Goal: Communication & Community: Answer question/provide support

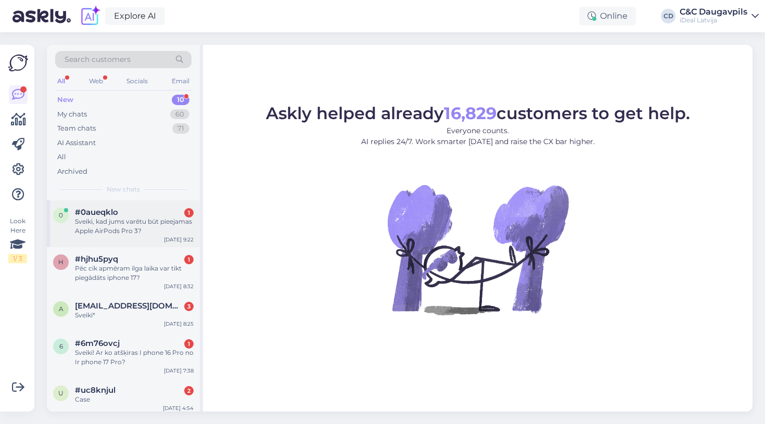
click at [146, 231] on div "Sveiki, kad jums varētu būt pieejamas Apple AirPods Pro 3?" at bounding box center [134, 226] width 119 height 19
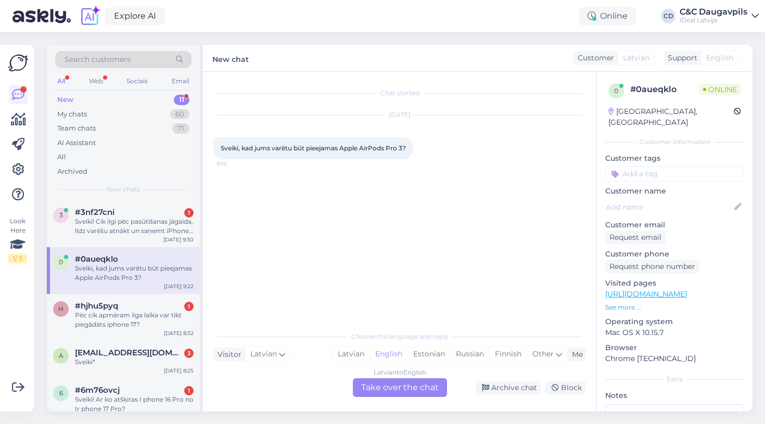
click at [380, 382] on div "Latvian to English Take over the chat" at bounding box center [400, 387] width 94 height 19
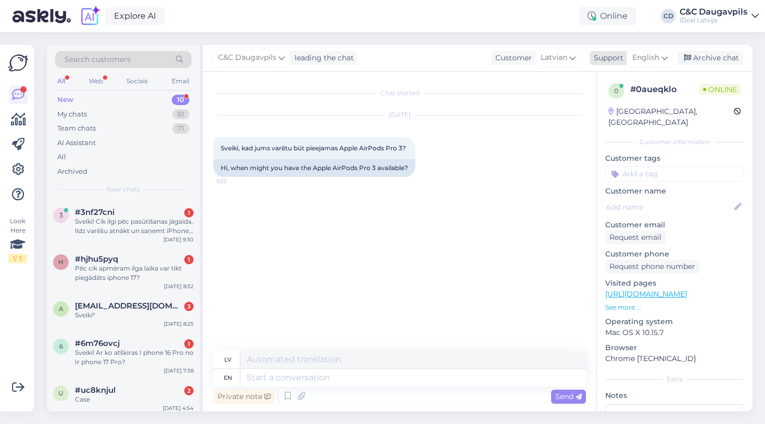
click at [650, 56] on span "English" at bounding box center [646, 57] width 27 height 11
type input "lat"
click at [613, 101] on link "Latvian" at bounding box center [632, 104] width 115 height 17
click at [268, 380] on textarea at bounding box center [399, 376] width 373 height 22
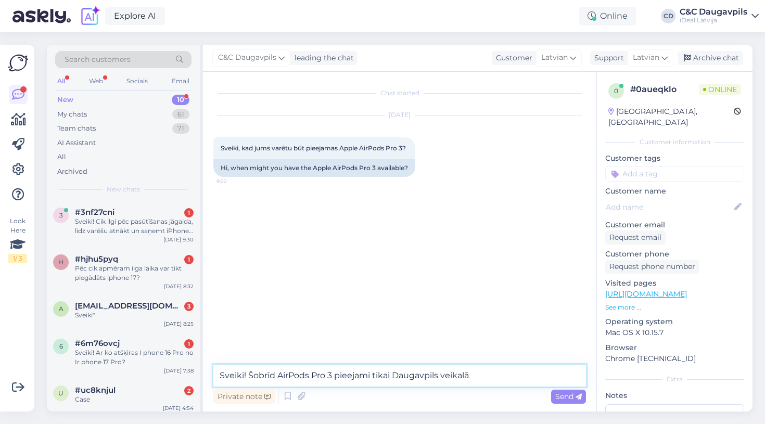
type textarea "Sveiki! Šobrīd AirPods Pro 3 pieejami tikai Daugavpils veikalā."
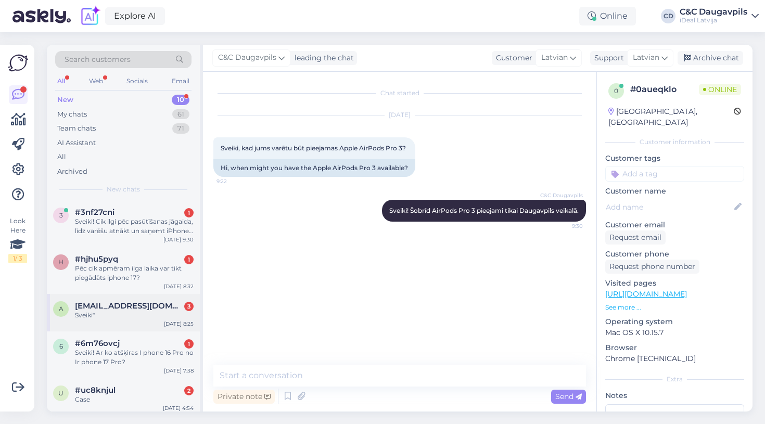
click at [128, 311] on div "Sveiki*" at bounding box center [134, 315] width 119 height 9
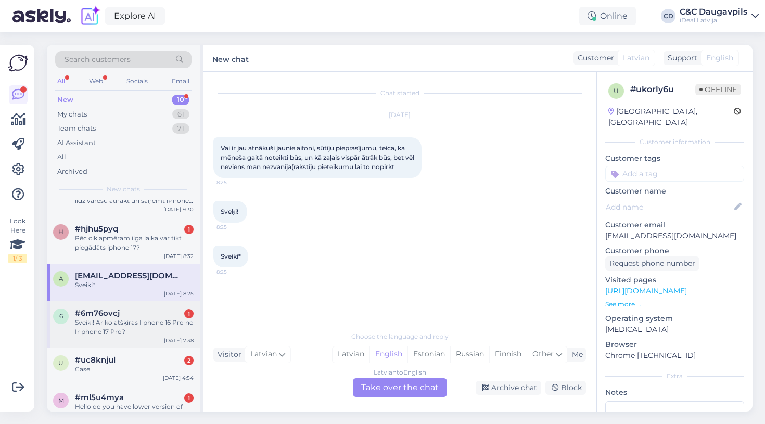
scroll to position [33, 0]
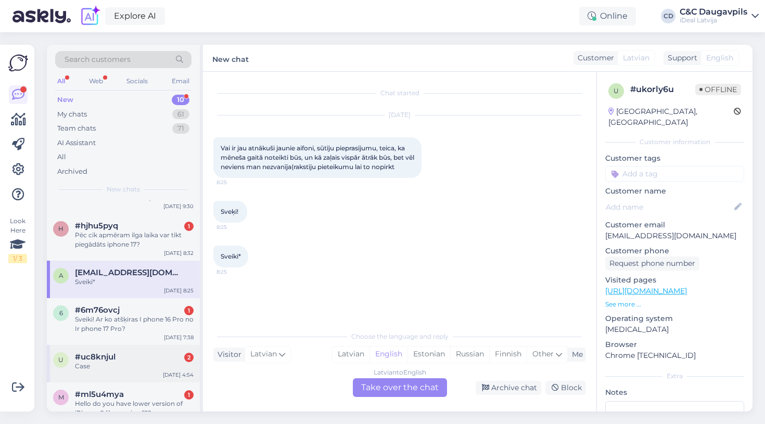
click at [140, 367] on div "Case" at bounding box center [134, 366] width 119 height 9
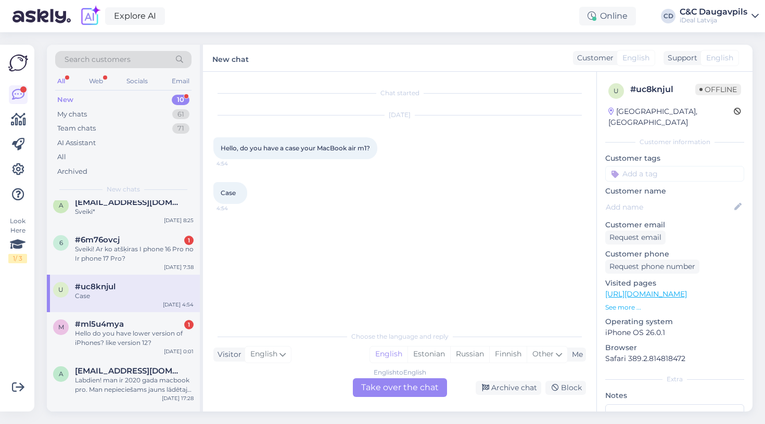
scroll to position [107, 0]
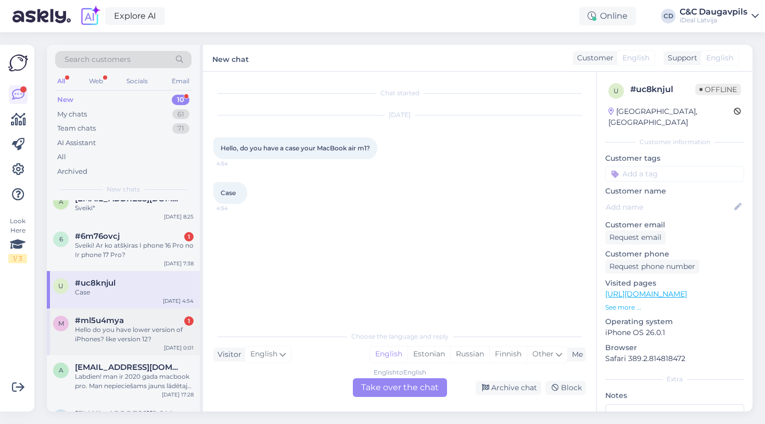
click at [113, 343] on div "m #ml5u4mya 1 Hello do you have lower version of iPhones? like version 12? [DAT…" at bounding box center [123, 332] width 153 height 47
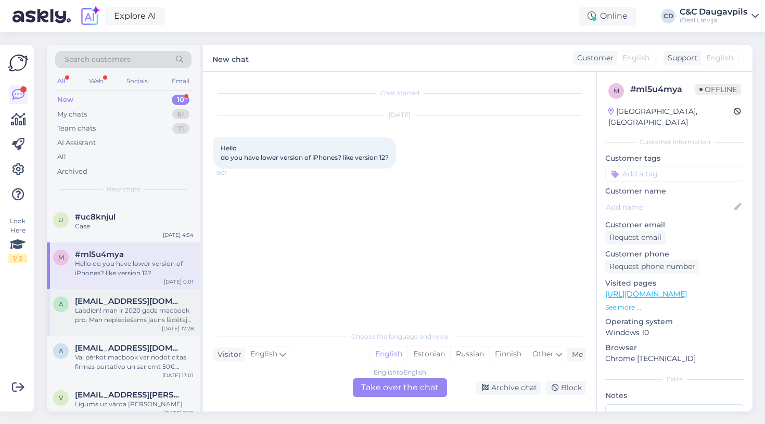
scroll to position [172, 0]
click at [156, 311] on div "Labdien! man ir 2020 gada macbook pro. Man nepieciešams jauns lādētajs ar visu …" at bounding box center [134, 317] width 119 height 19
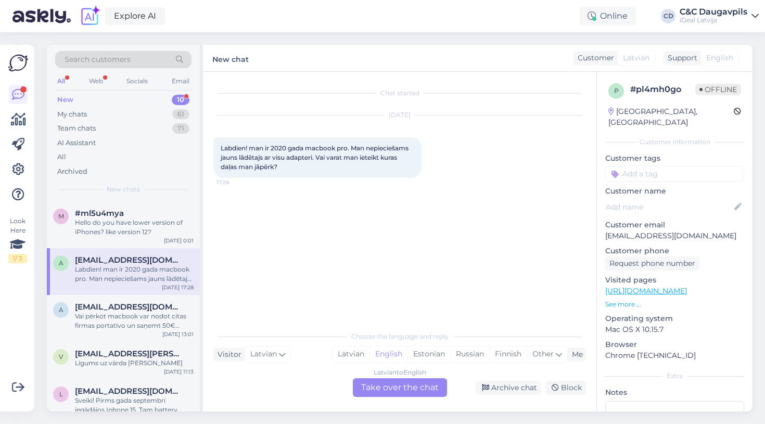
scroll to position [236, 0]
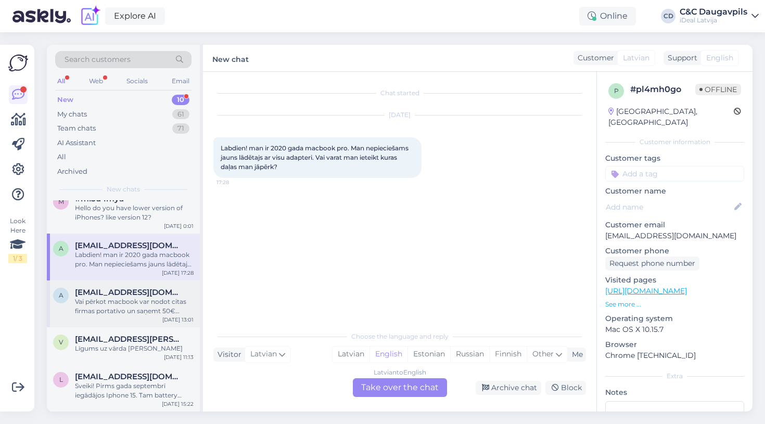
click at [148, 288] on span "[EMAIL_ADDRESS][DOMAIN_NAME]" at bounding box center [129, 292] width 108 height 9
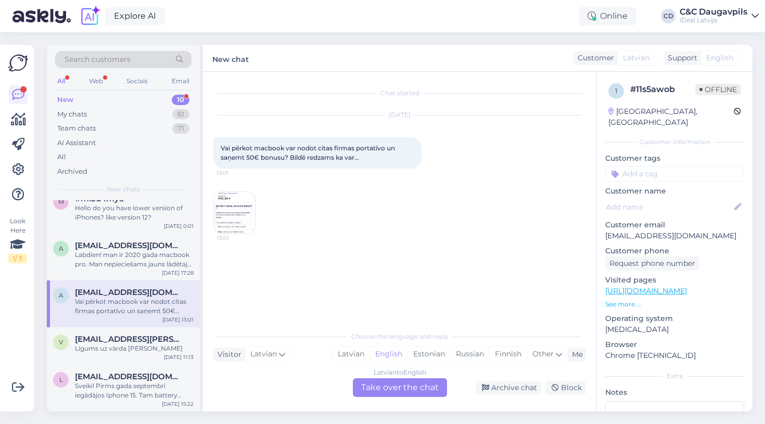
click at [228, 216] on img at bounding box center [235, 213] width 42 height 42
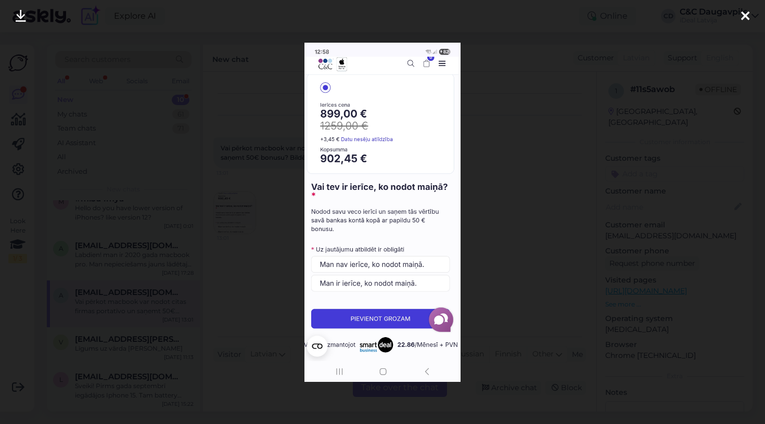
click at [228, 216] on div at bounding box center [382, 212] width 765 height 424
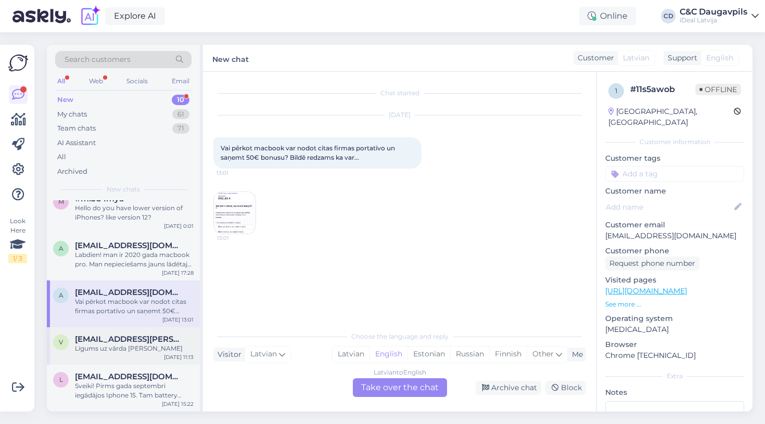
scroll to position [237, 0]
click at [123, 350] on div "Līgums uz vārda [PERSON_NAME]" at bounding box center [134, 348] width 119 height 9
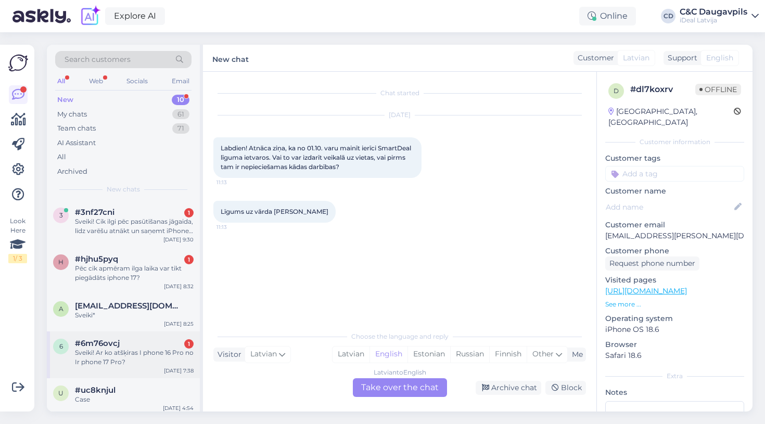
scroll to position [0, 0]
click at [115, 350] on div "Sveiki! Ar ko atšķiras I phone 16 Pro no Ir phone 17 Pro?" at bounding box center [134, 357] width 119 height 19
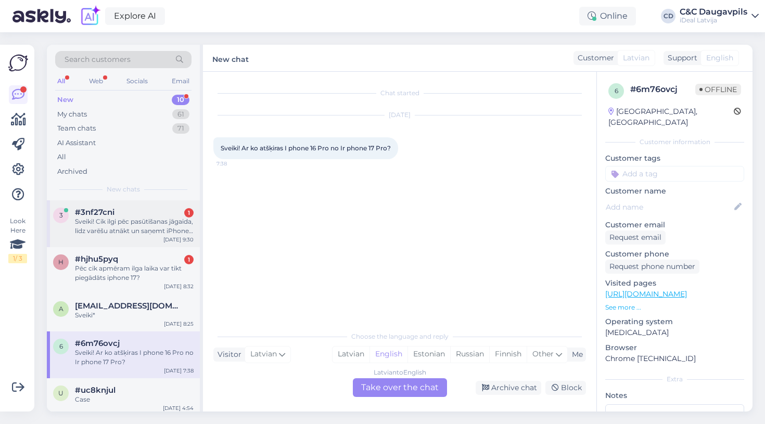
click at [151, 224] on div "Sveiki! Cik ilgi pēc pasūtīšanas jāgaida, līdz varēšu atnākt un saņemt iPhone 1…" at bounding box center [134, 226] width 119 height 19
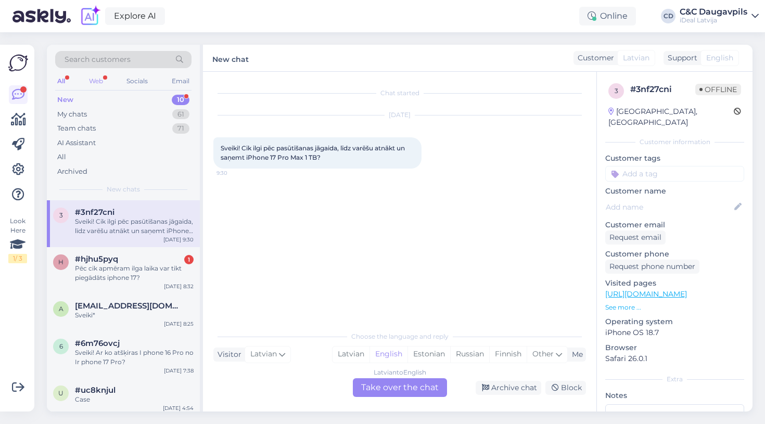
click at [97, 77] on div "Web" at bounding box center [96, 81] width 18 height 14
click at [107, 117] on div "My chats 61" at bounding box center [123, 114] width 136 height 15
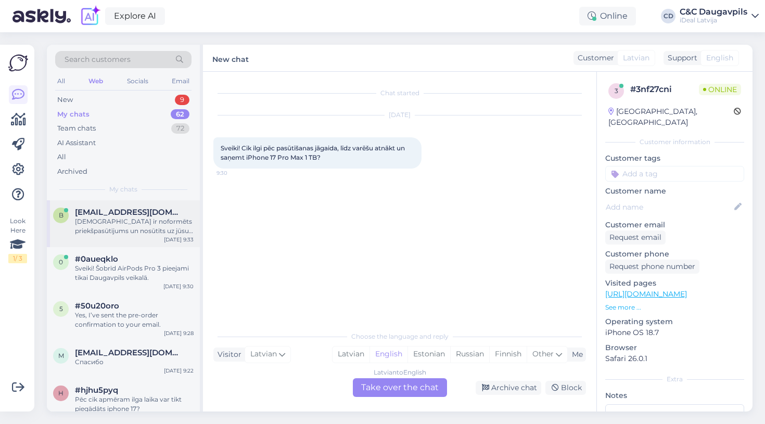
click at [145, 238] on div "b [EMAIL_ADDRESS][DOMAIN_NAME] Jums ir noformēts priekšpasūtījums un nosūtīts u…" at bounding box center [123, 223] width 153 height 47
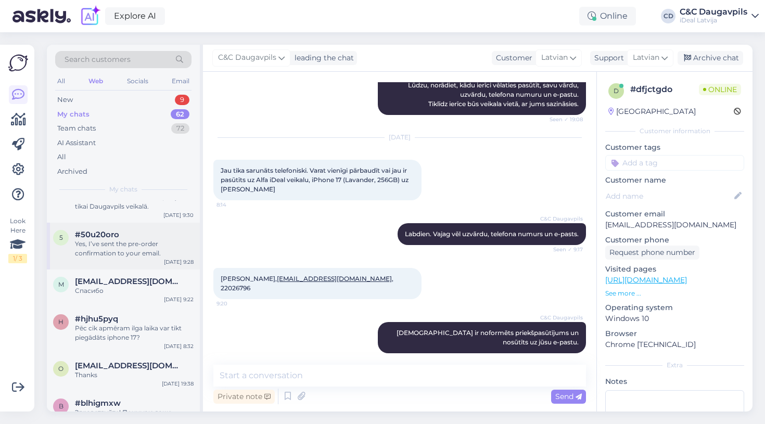
scroll to position [74, 0]
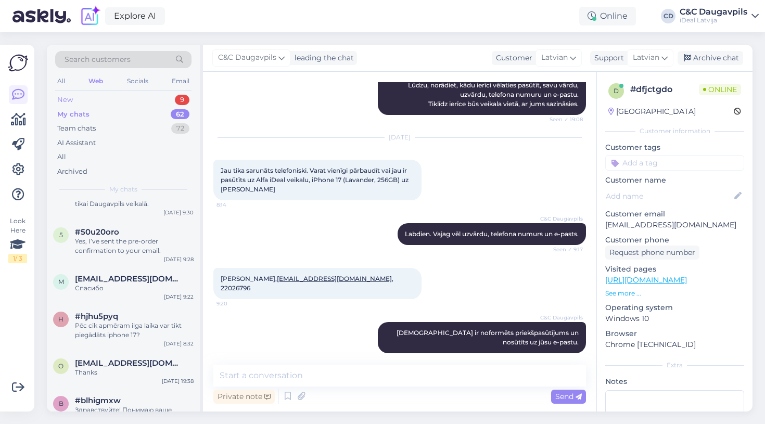
click at [121, 100] on div "New 9" at bounding box center [123, 100] width 136 height 15
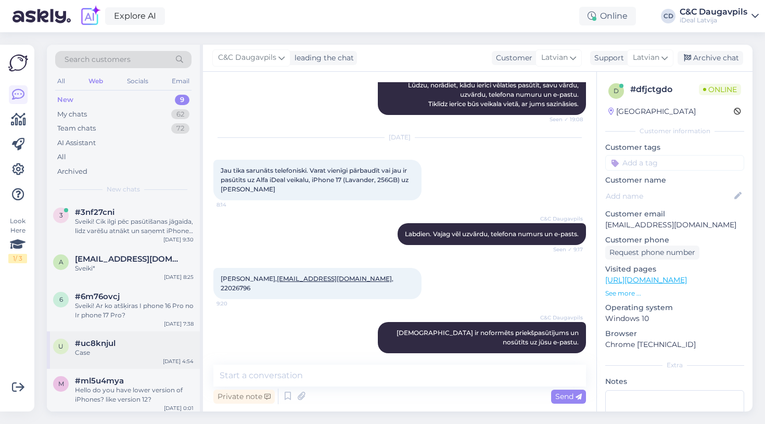
click at [111, 350] on div "Case" at bounding box center [134, 352] width 119 height 9
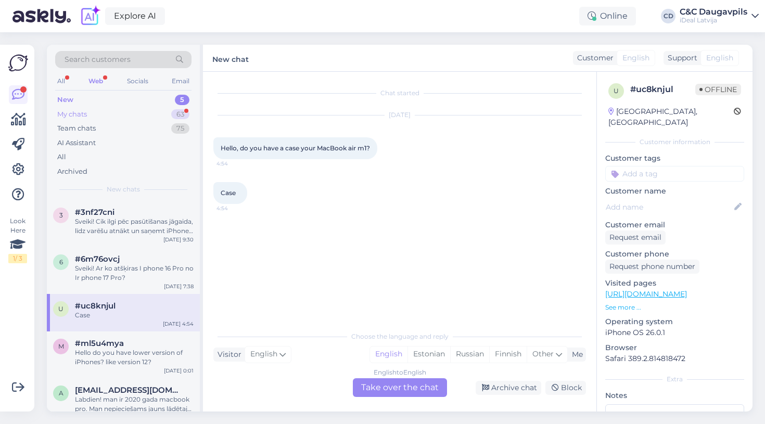
click at [134, 113] on div "My chats 63" at bounding box center [123, 114] width 136 height 15
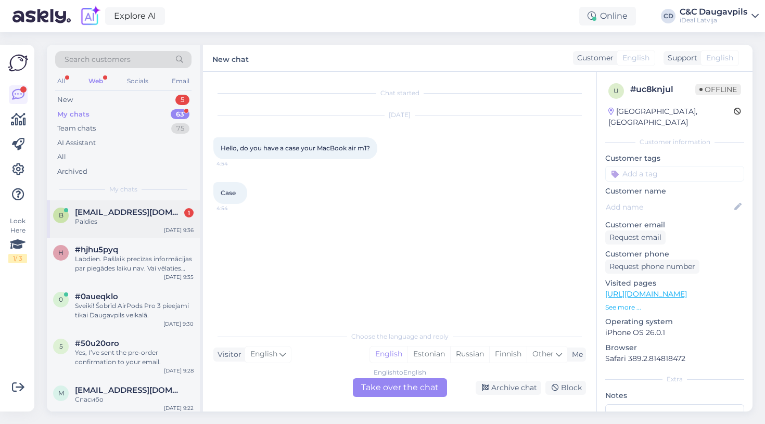
click at [161, 224] on div "Paldies" at bounding box center [134, 221] width 119 height 9
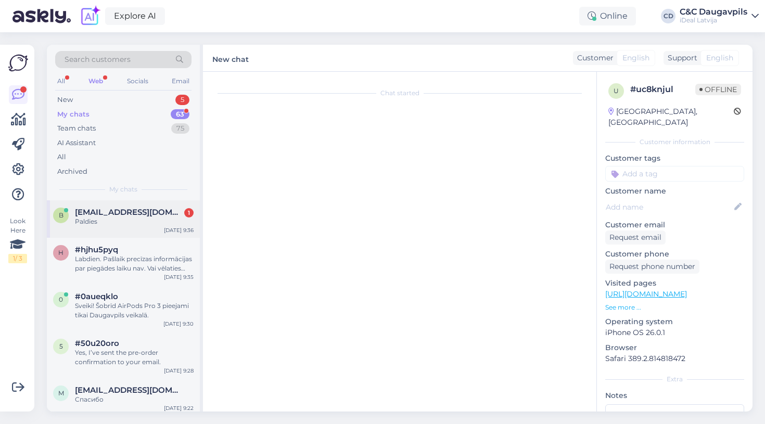
scroll to position [235, 0]
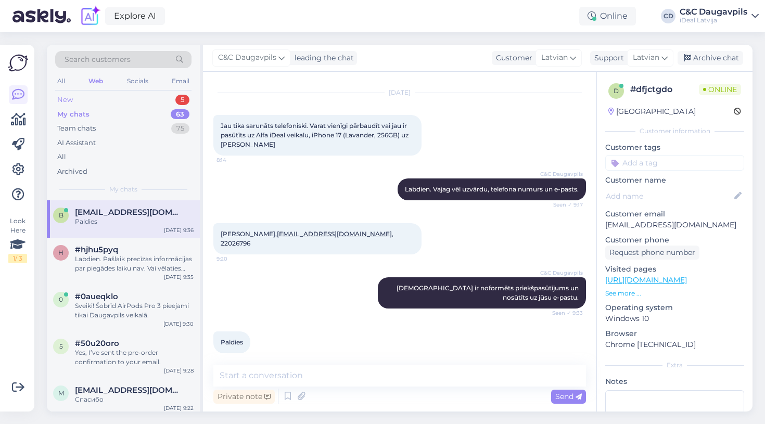
click at [132, 99] on div "New 5" at bounding box center [123, 100] width 136 height 15
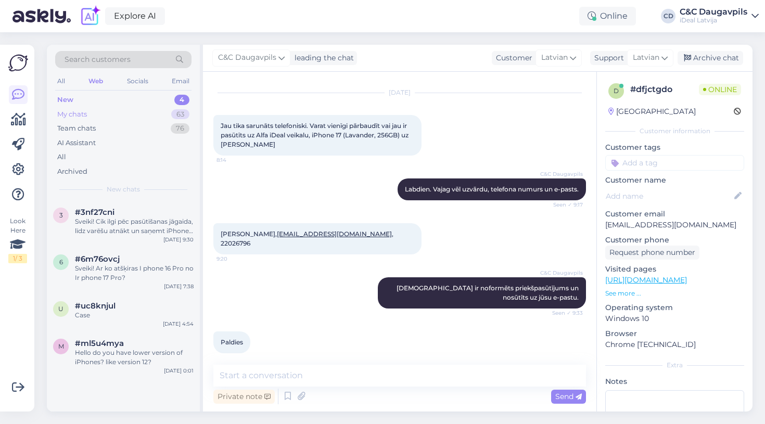
click at [148, 114] on div "My chats 63" at bounding box center [123, 114] width 136 height 15
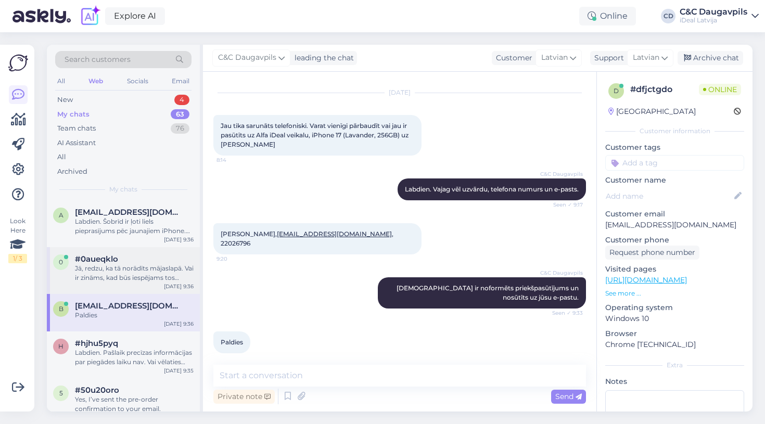
click at [149, 272] on div "Jā, redzu, ka tā norādīts mājaslapā. Vai ir zināms, kad būs iespējams tos iegād…" at bounding box center [134, 273] width 119 height 19
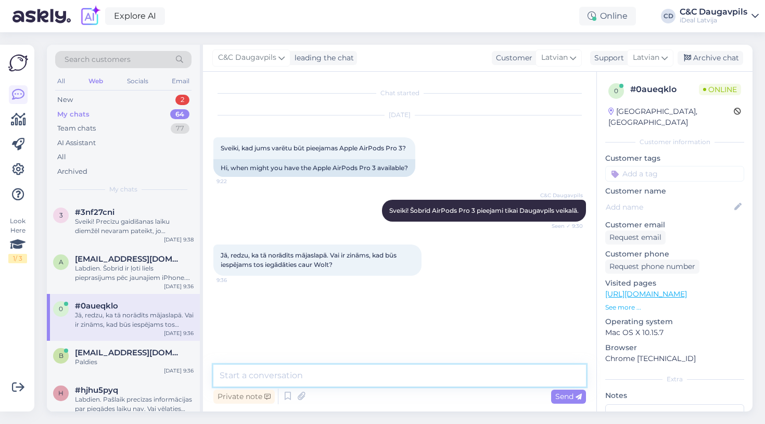
click at [268, 374] on textarea at bounding box center [399, 376] width 373 height 22
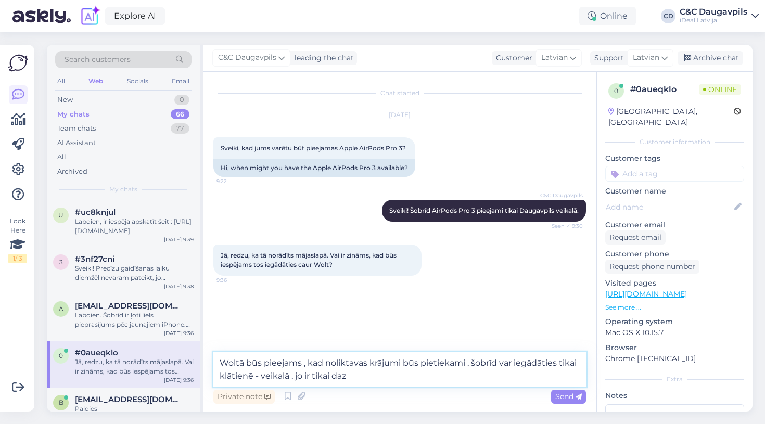
drag, startPoint x: 359, startPoint y: 380, endPoint x: 254, endPoint y: 379, distance: 104.6
click at [254, 379] on textarea "Woltā būs pieejams , kad noliktavas krājumi būs pietiekami , šobrīd var iegādāt…" at bounding box center [399, 369] width 373 height 34
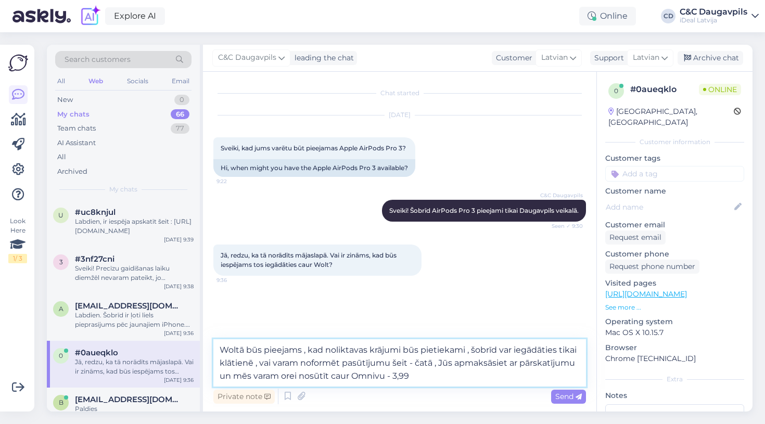
click at [294, 376] on textarea "Woltā būs pieejams , kad noliktavas krājumi būs pietiekami , šobrīd var iegādāt…" at bounding box center [399, 362] width 373 height 47
click at [335, 377] on textarea "Woltā būs pieejams , kad noliktavas krājumi būs pietiekami , šobrīd var iegādāt…" at bounding box center [399, 362] width 373 height 47
click at [333, 376] on textarea "Woltā būs pieejams , kad noliktavas krājumi būs pietiekami , šobrīd var iegādāt…" at bounding box center [399, 362] width 373 height 47
click at [445, 380] on textarea "Woltā būs pieejams , kad noliktavas krājumi būs pietiekami , šobrīd var iegādāt…" at bounding box center [399, 362] width 373 height 47
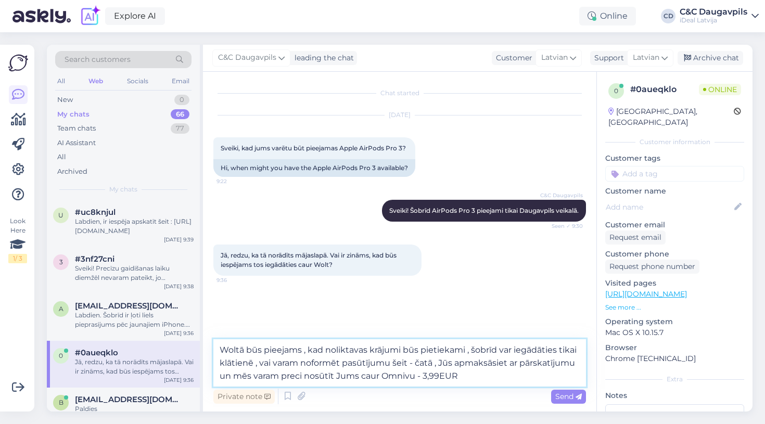
type textarea "Woltā būs pieejams , kad noliktavas krājumi būs pietiekami , šobrīd var iegādāt…"
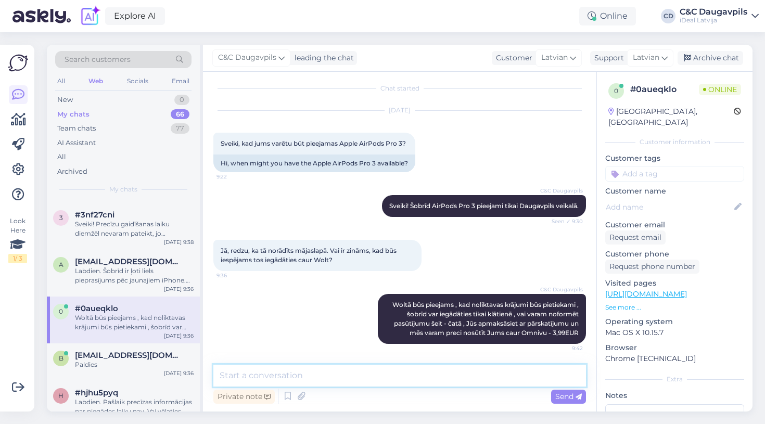
scroll to position [45, 0]
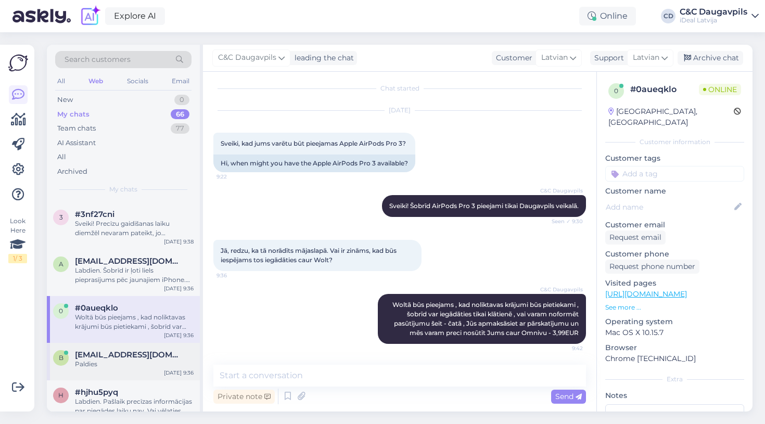
click at [133, 358] on span "[EMAIL_ADDRESS][DOMAIN_NAME]" at bounding box center [129, 354] width 108 height 9
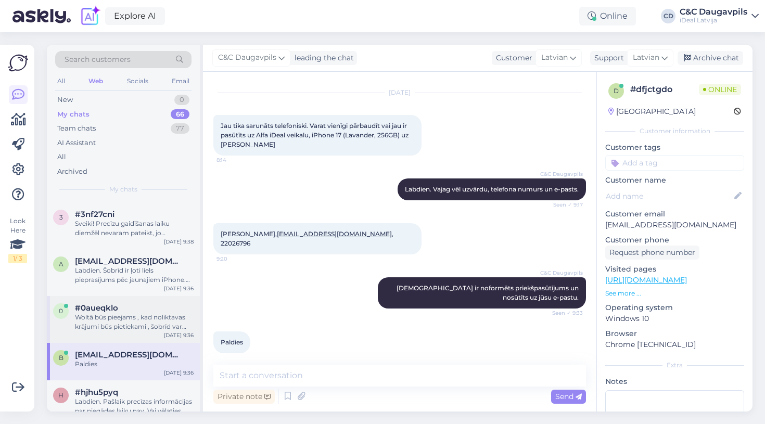
click at [130, 319] on div "Woltā būs pieejams , kad noliktavas krājumi būs pietiekami , šobrīd var iegādāt…" at bounding box center [134, 322] width 119 height 19
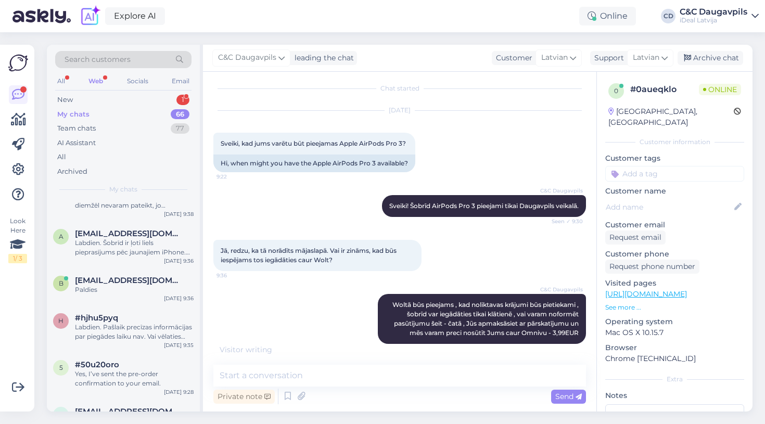
scroll to position [0, 0]
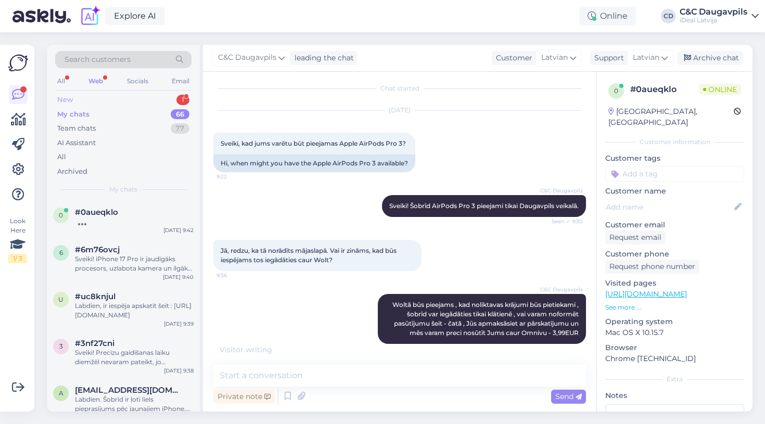
click at [97, 103] on div "New 1" at bounding box center [123, 100] width 136 height 15
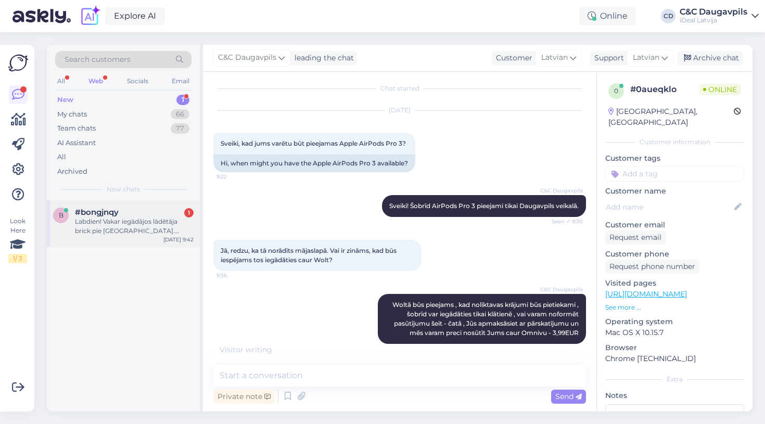
click at [113, 214] on span "#bongjnqy" at bounding box center [97, 212] width 44 height 9
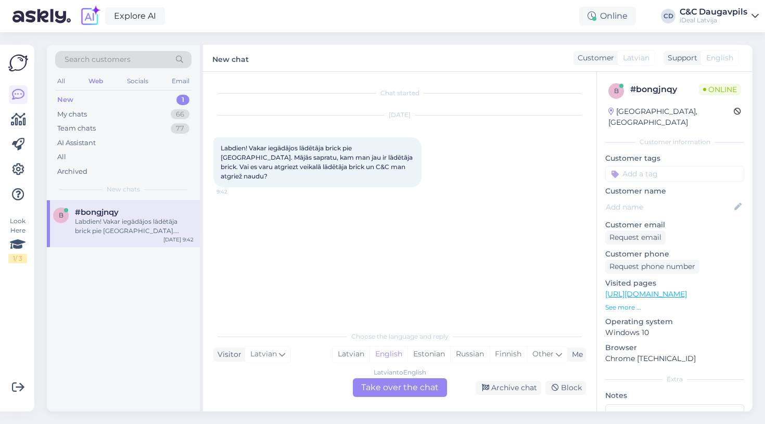
click at [386, 392] on div "Latvian to English Take over the chat" at bounding box center [400, 387] width 94 height 19
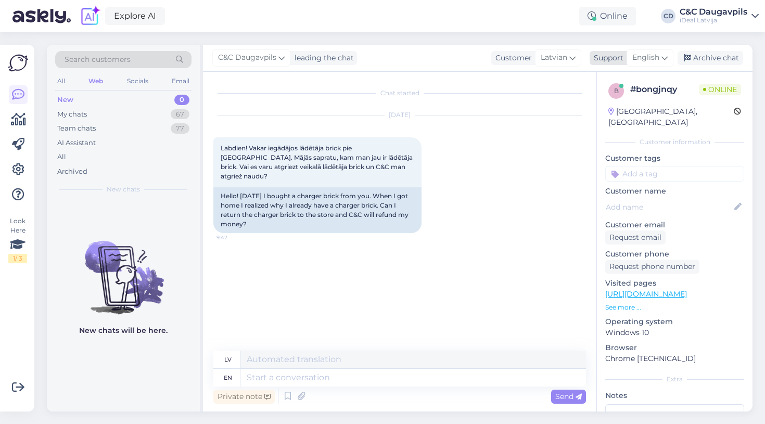
click at [661, 56] on div "English" at bounding box center [650, 57] width 47 height 17
click at [614, 104] on link "Latvian" at bounding box center [632, 104] width 115 height 17
click at [309, 369] on textarea at bounding box center [399, 376] width 373 height 22
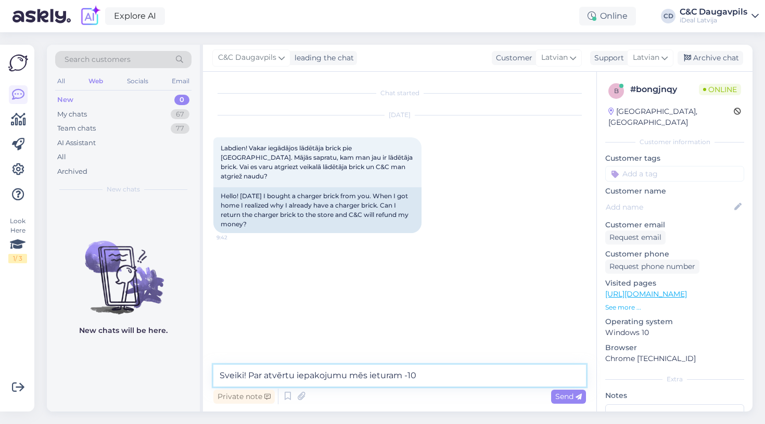
type textarea "Sveiki! Par atvērtu iepakojumu mēs ieturam -10%"
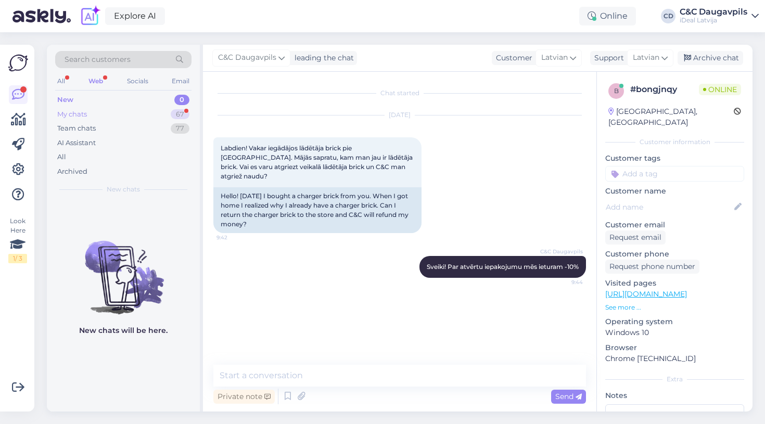
click at [87, 114] on div "My chats" at bounding box center [72, 114] width 30 height 10
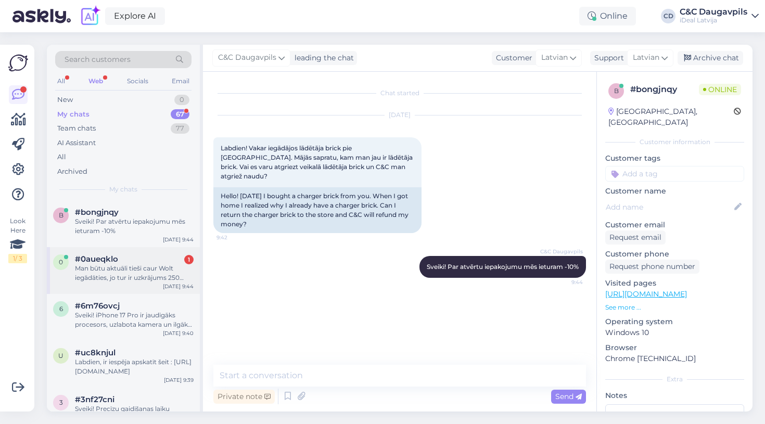
click at [144, 274] on div "Man būtu aktuāli tieši caur Wolt iegādāties, jo tur ir uzkrājums 250 EUR vērtīb…" at bounding box center [134, 273] width 119 height 19
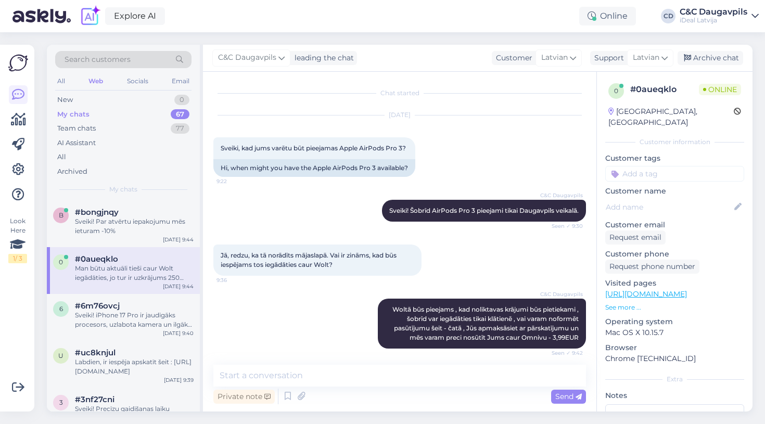
scroll to position [78, 0]
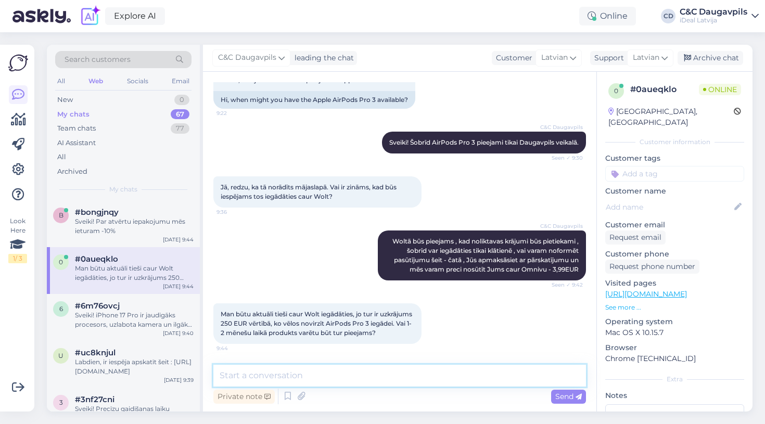
click at [321, 373] on textarea at bounding box center [399, 376] width 373 height 22
type textarea "E"
drag, startPoint x: 330, startPoint y: 371, endPoint x: 427, endPoint y: 374, distance: 96.9
click at [427, 374] on textarea "Visdrīzāk , ka jā. Šobīd vēl nav droši likt tipgo" at bounding box center [399, 376] width 373 height 22
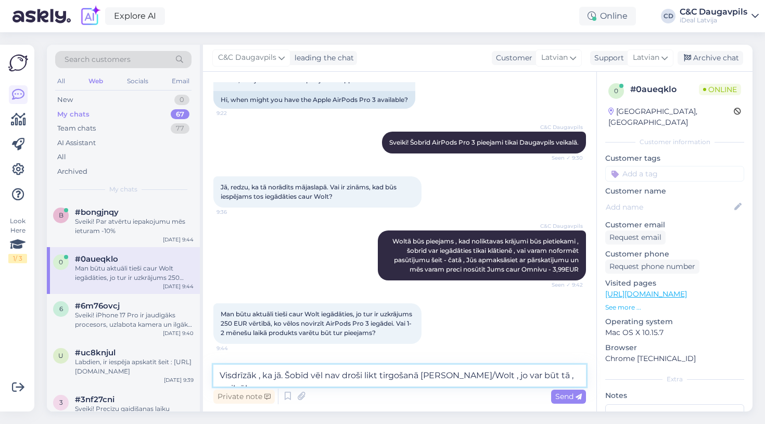
click at [526, 375] on textarea "Visdrīzāk , ka jā. Šobīd vēl nav droši likt tirgošanā [PERSON_NAME]/Wolt , jo v…" at bounding box center [399, 376] width 373 height 22
click at [570, 373] on textarea "Visdrīzāk , ka jā. Šobīd vēl nav droši likt tirgošanā [PERSON_NAME]/Wolt , jo v…" at bounding box center [399, 376] width 373 height 22
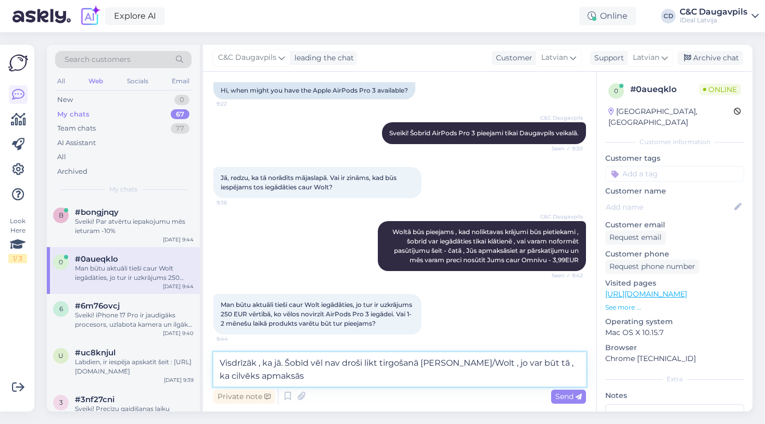
click at [301, 362] on textarea "Visdrīzāk , ka jā. Šobīd vēl nav droši likt tirgošanā [PERSON_NAME]/Wolt , jo v…" at bounding box center [399, 369] width 373 height 34
click at [345, 381] on textarea "Visdrīzāk , ka jā. Šobrīd vēl nav droši likt tirgošanā [PERSON_NAME]/Wolt , jo …" at bounding box center [399, 369] width 373 height 34
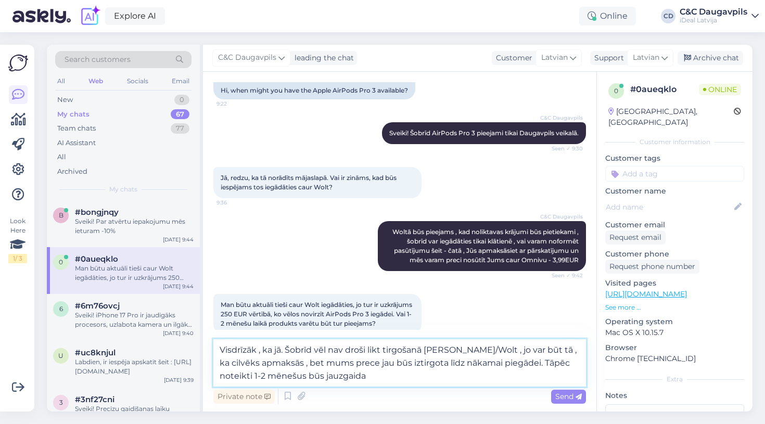
type textarea "Visdrīzāk , ka jā. Šobrīd vēl nav droši likt tirgošanā [PERSON_NAME]/Wolt , jo …"
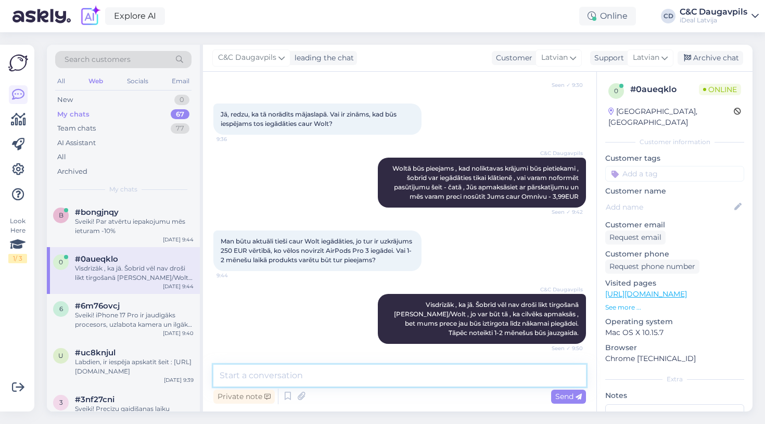
scroll to position [205, 0]
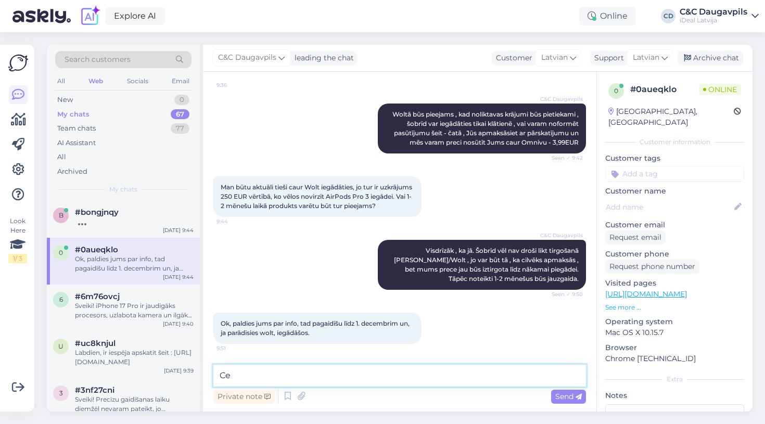
type textarea "C"
type textarea "Lai jauka diena!"
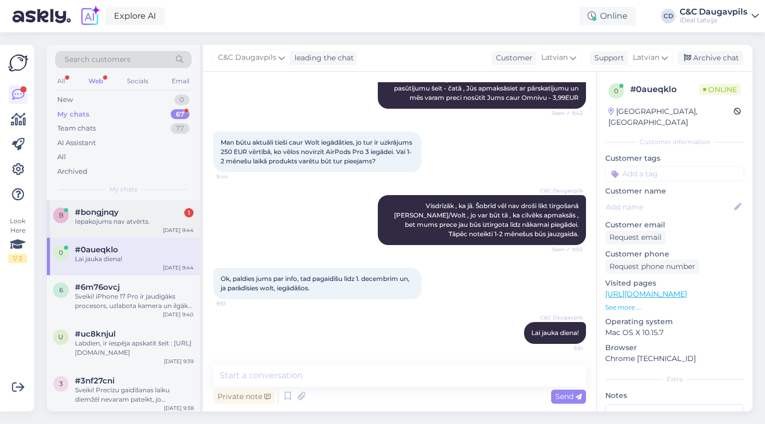
click at [118, 228] on div "b #bongjnqy 1 Iepakojums nav atvērts. [DATE] 9:44" at bounding box center [123, 218] width 153 height 37
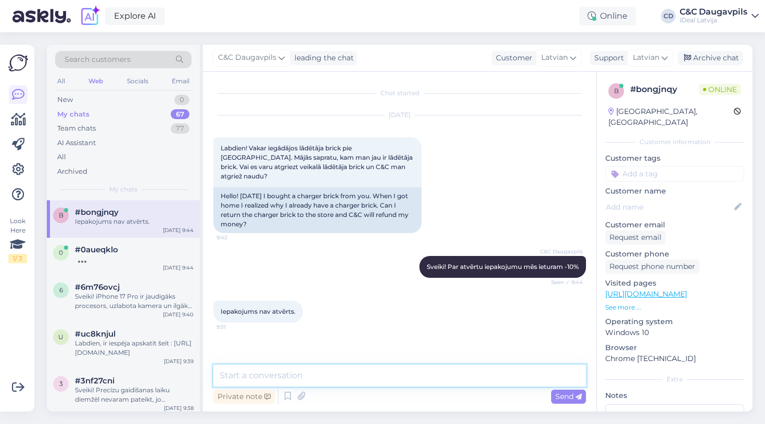
click at [268, 377] on textarea at bounding box center [399, 376] width 373 height 22
click at [278, 376] on textarea at bounding box center [399, 376] width 373 height 22
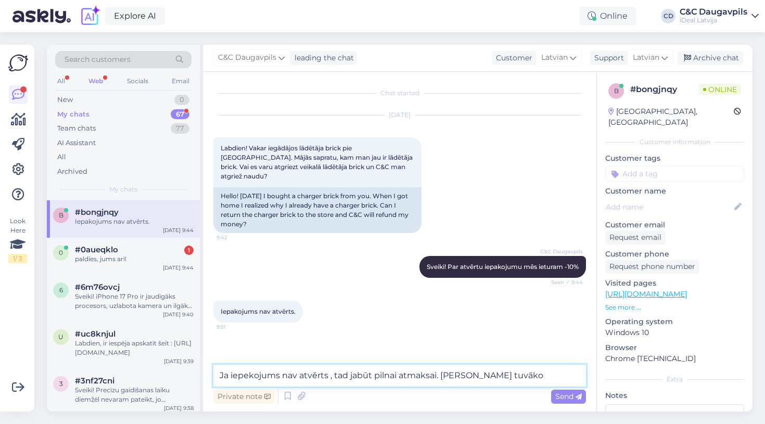
click at [503, 376] on textarea "Ja iepekojums nav atvērts , tad jabūt pilnai atmaksai. [PERSON_NAME] tuvāko" at bounding box center [399, 376] width 373 height 22
click at [558, 374] on textarea "Ja iepekojums nav atvērts , tad jabūt pilnai atmaksai. Droši dodaties uz tuvāko" at bounding box center [399, 376] width 373 height 22
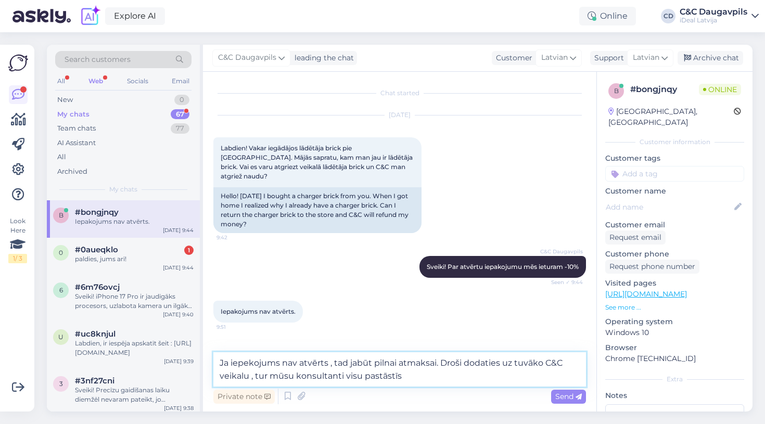
type textarea "Ja iepekojums nav atvērts , tad jabūt pilnai atmaksai. Droši dodaties uz tuvāko…"
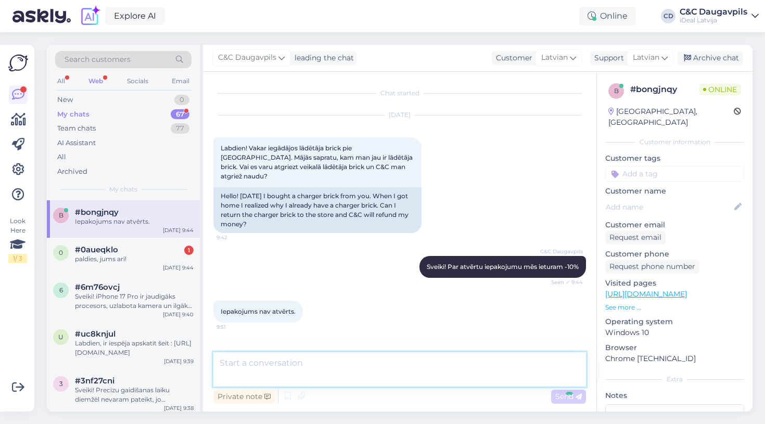
scroll to position [33, 0]
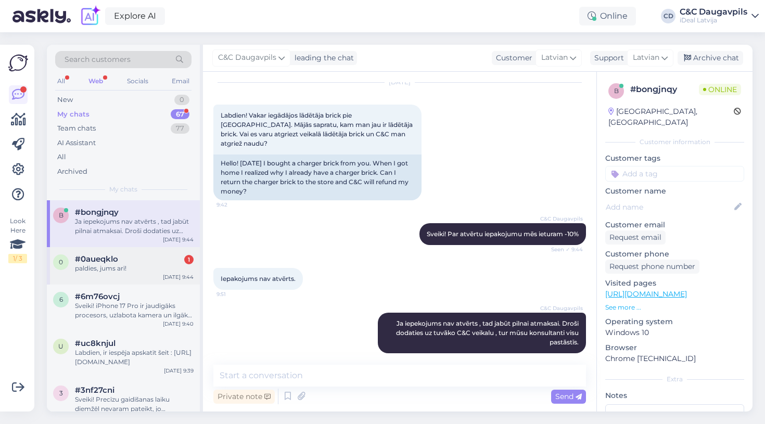
click at [136, 264] on div "paldies, jums arī!" at bounding box center [134, 268] width 119 height 9
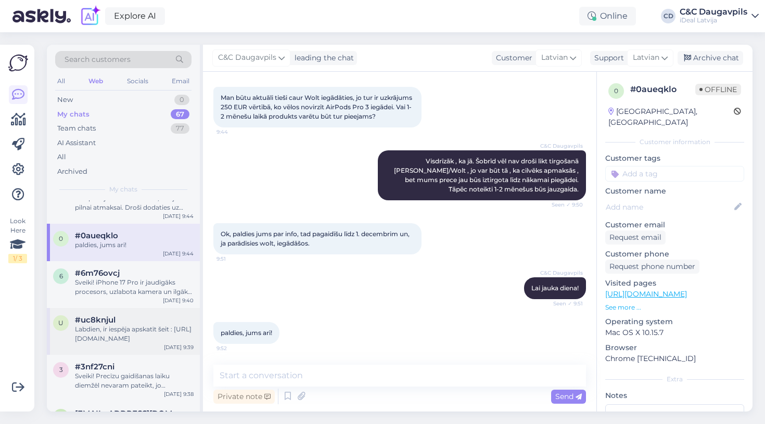
scroll to position [0, 0]
